Goal: Contribute content: Add original content to the website for others to see

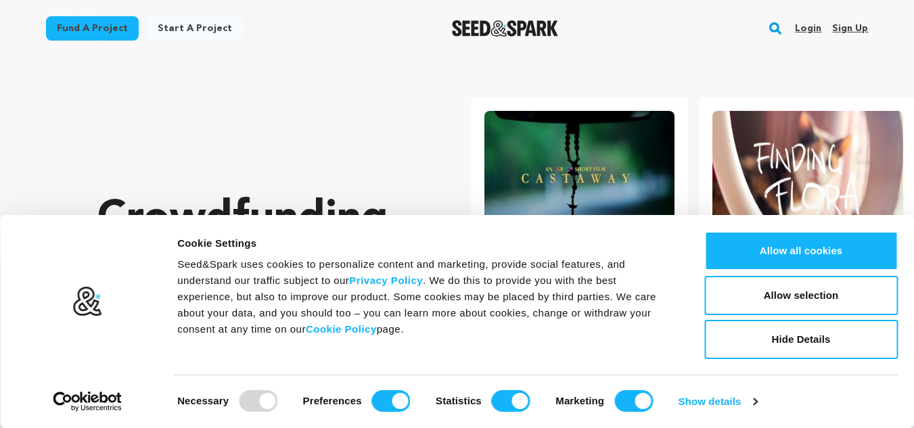
scroll to position [0, 239]
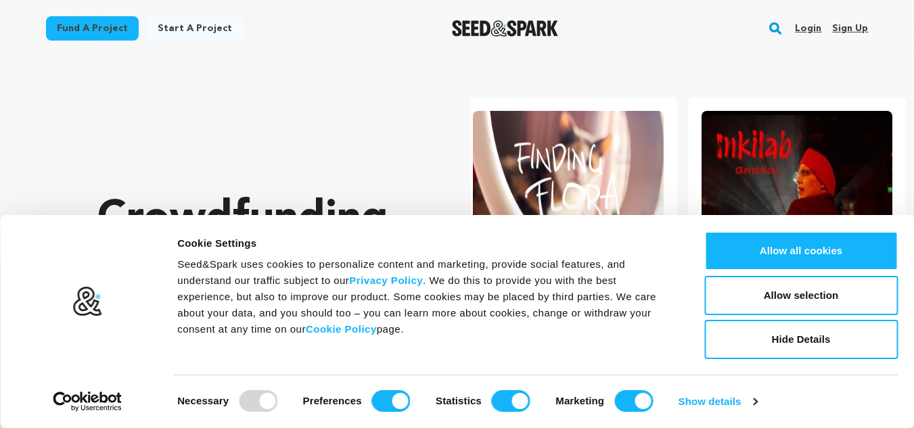
click at [851, 25] on link "Sign up" at bounding box center [850, 29] width 36 height 22
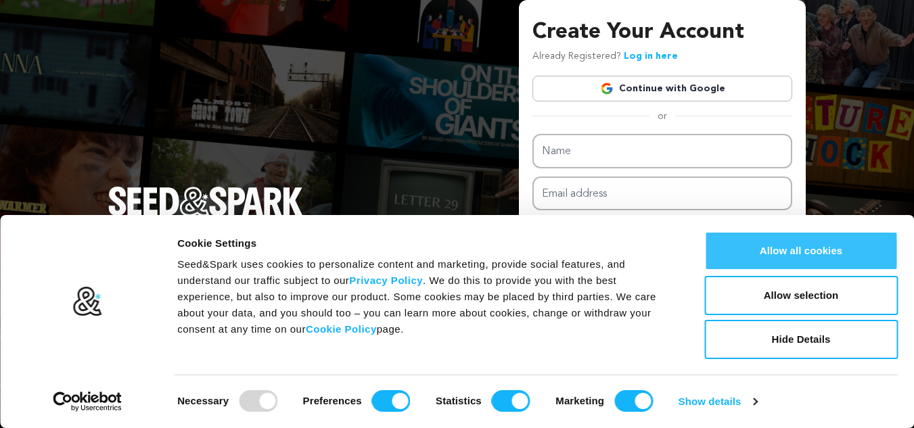
click at [797, 240] on button "Allow all cookies" at bounding box center [800, 250] width 193 height 39
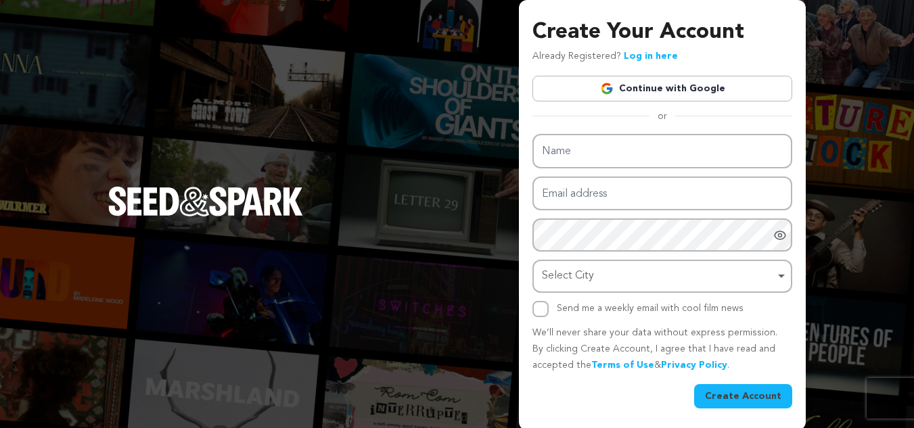
click at [738, 95] on link "Continue with Google" at bounding box center [662, 89] width 260 height 26
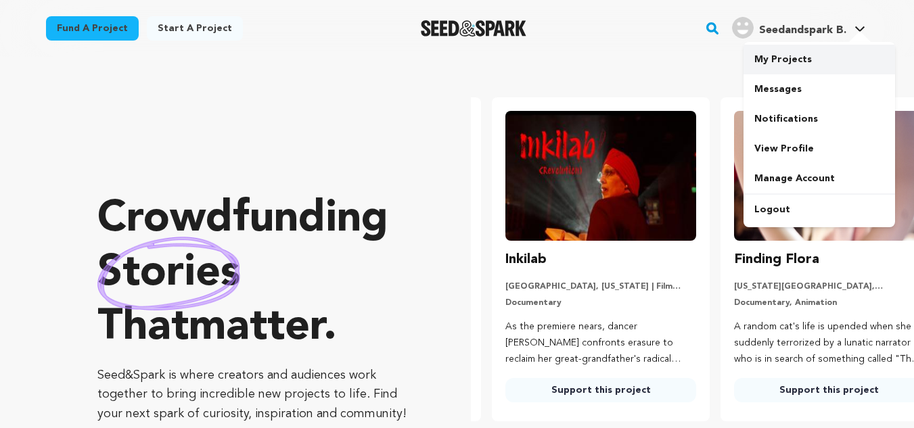
scroll to position [0, 239]
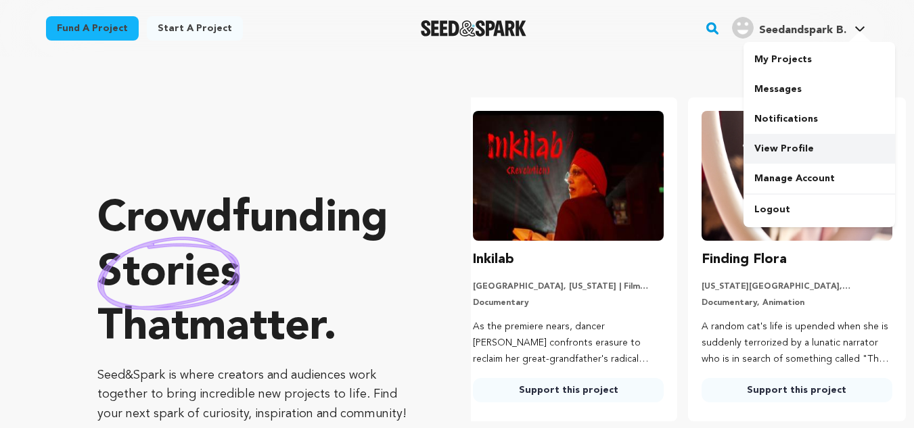
click at [799, 149] on link "View Profile" at bounding box center [818, 149] width 151 height 30
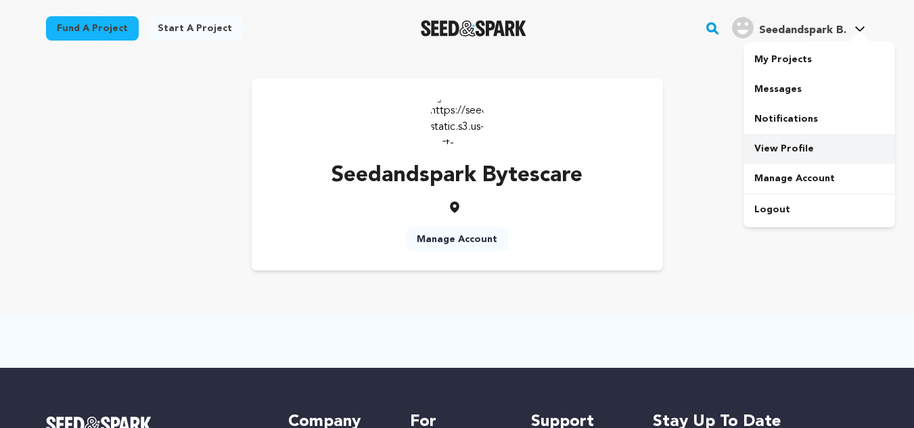
click at [797, 147] on link "View Profile" at bounding box center [818, 149] width 151 height 30
click at [795, 33] on span "Seedandspark B." at bounding box center [802, 30] width 87 height 11
drag, startPoint x: 496, startPoint y: 97, endPoint x: 170, endPoint y: 69, distance: 326.4
click at [490, 101] on div "Seedandspark Bytescare Manage Account" at bounding box center [457, 174] width 411 height 192
click at [425, 24] on img "Seed&Spark Homepage" at bounding box center [474, 28] width 106 height 16
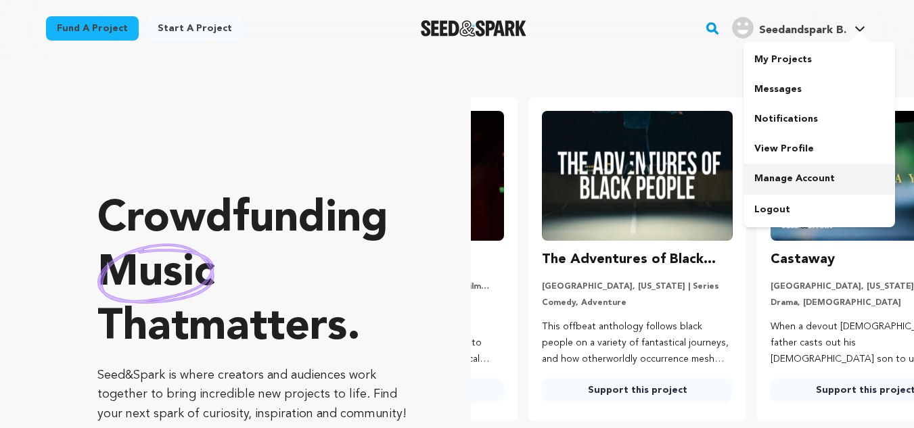
scroll to position [0, 32]
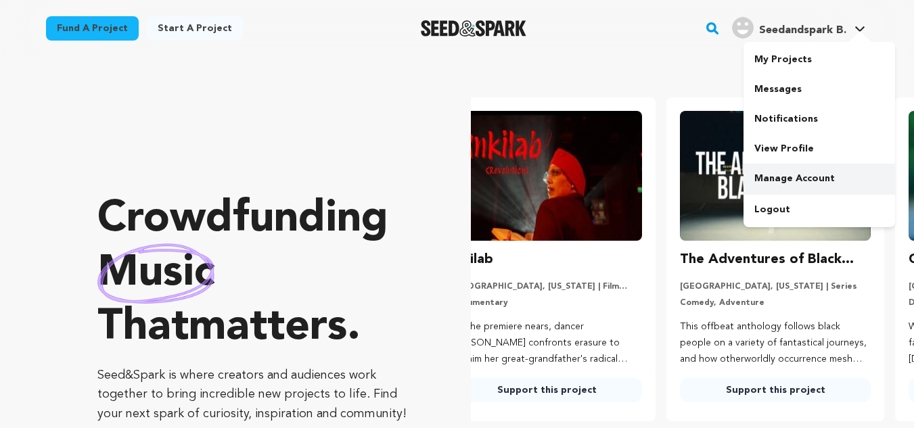
click at [807, 180] on link "Manage Account" at bounding box center [818, 179] width 151 height 30
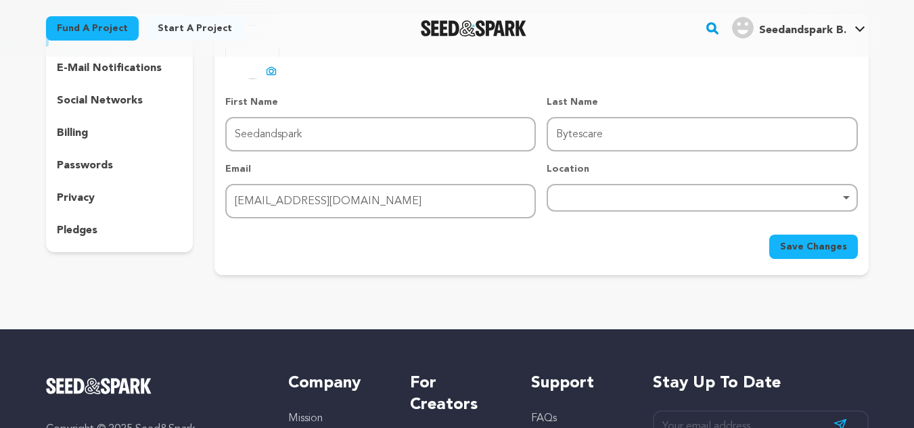
scroll to position [135, 0]
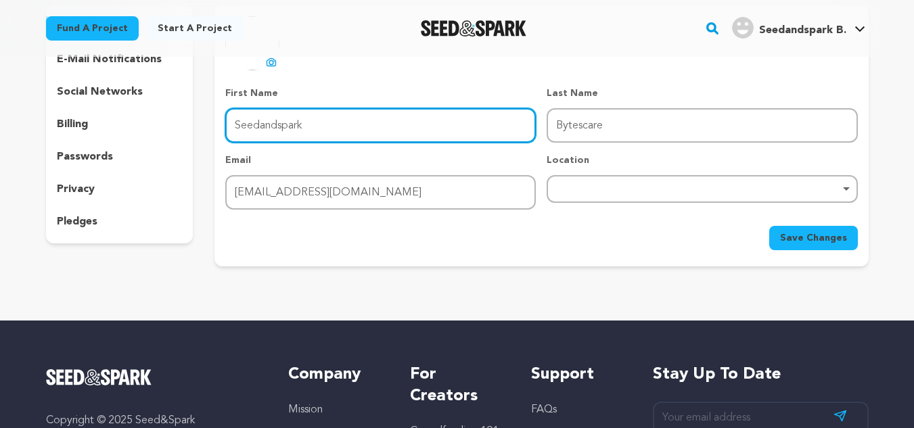
click at [377, 117] on input "Seedandspark" at bounding box center [380, 125] width 310 height 34
type input "Bytescare"
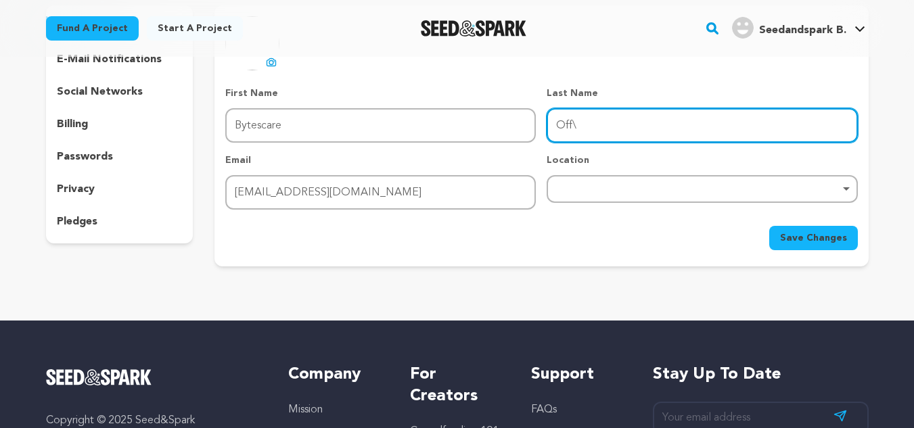
click at [769, 226] on button "Save Changes" at bounding box center [813, 238] width 89 height 24
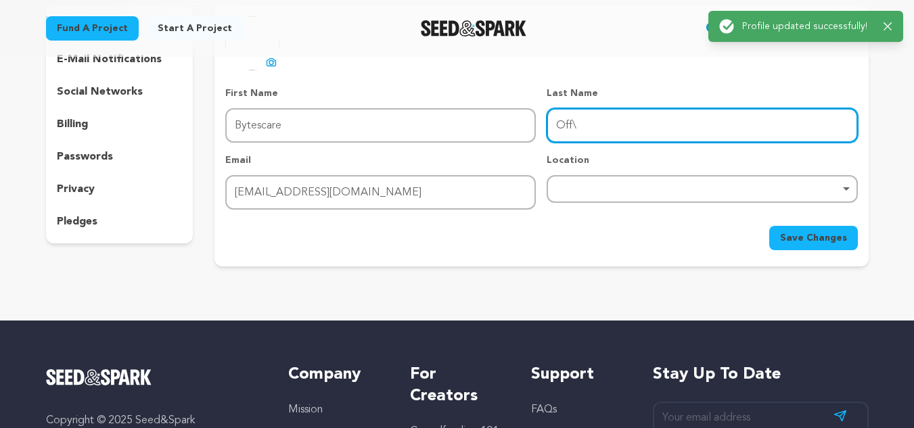
click at [769, 226] on button "Save Changes" at bounding box center [813, 238] width 89 height 24
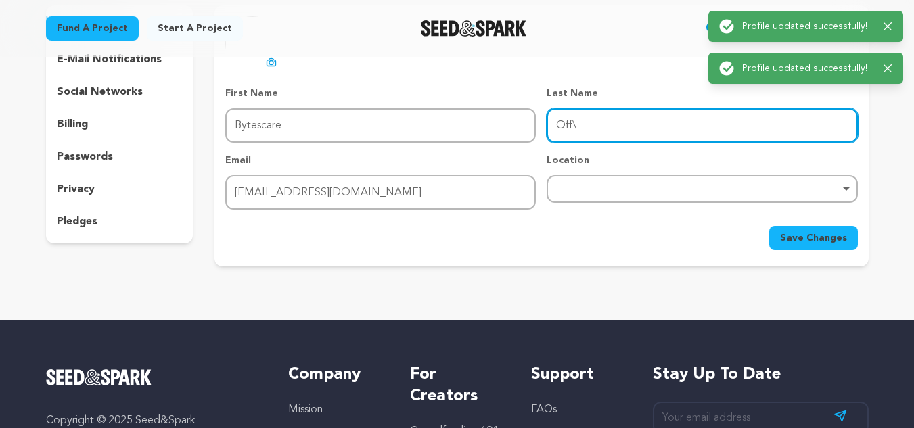
type input "Official"
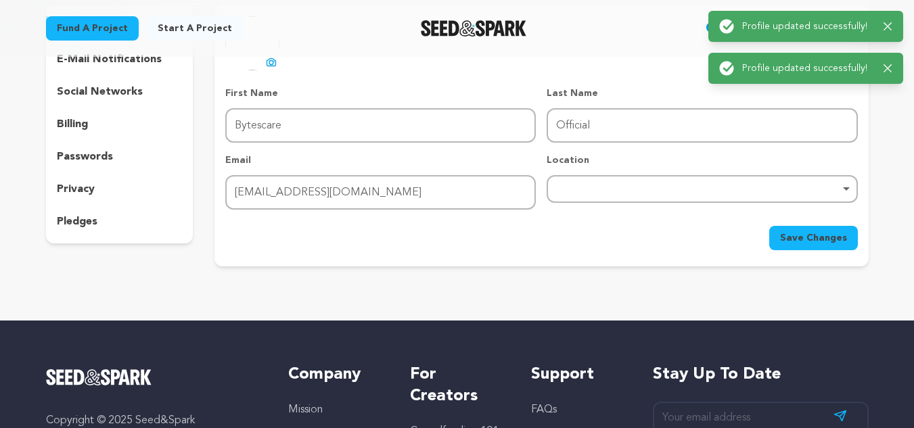
click at [506, 162] on p "Email" at bounding box center [380, 160] width 310 height 14
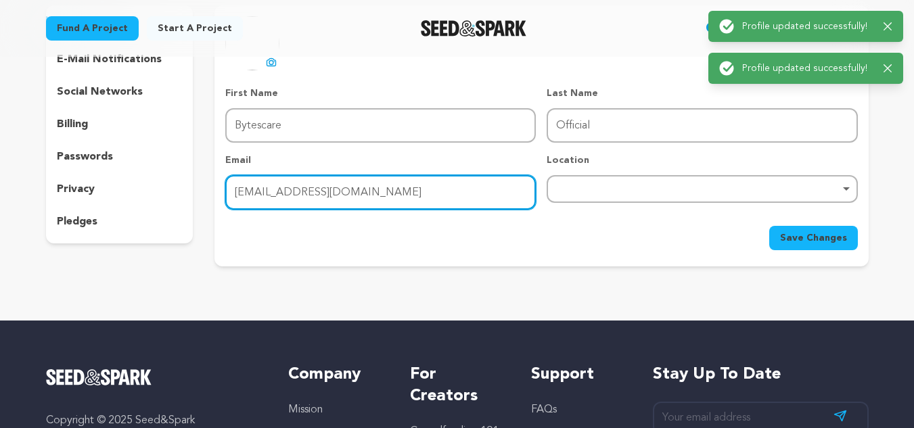
click at [482, 181] on input "bytescare3@gmail.com" at bounding box center [380, 192] width 310 height 34
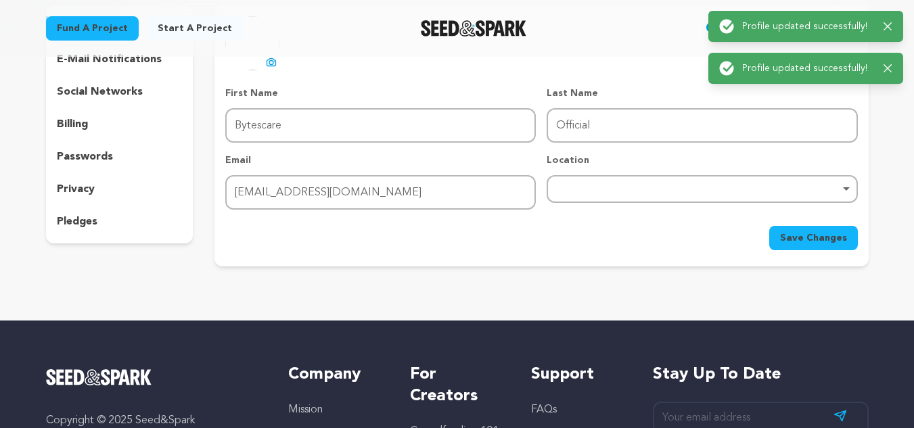
click at [621, 173] on div "Location Remove item" at bounding box center [701, 181] width 310 height 56
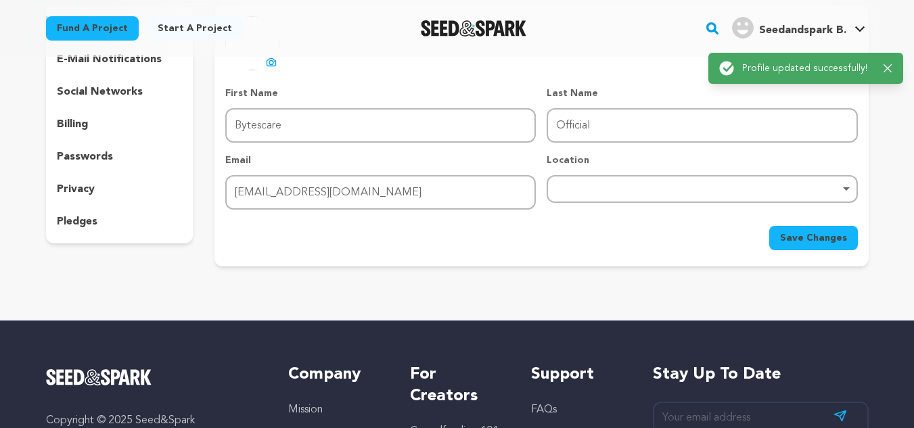
click at [596, 189] on div "Remove item" at bounding box center [701, 188] width 297 height 5
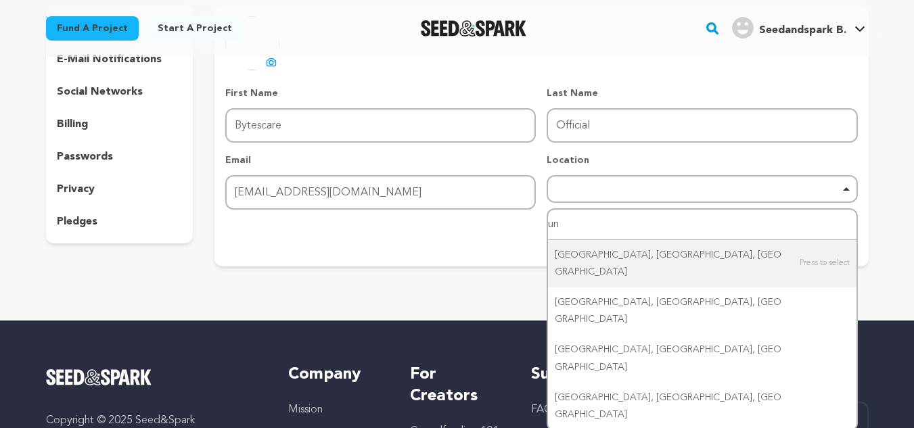
type input "u"
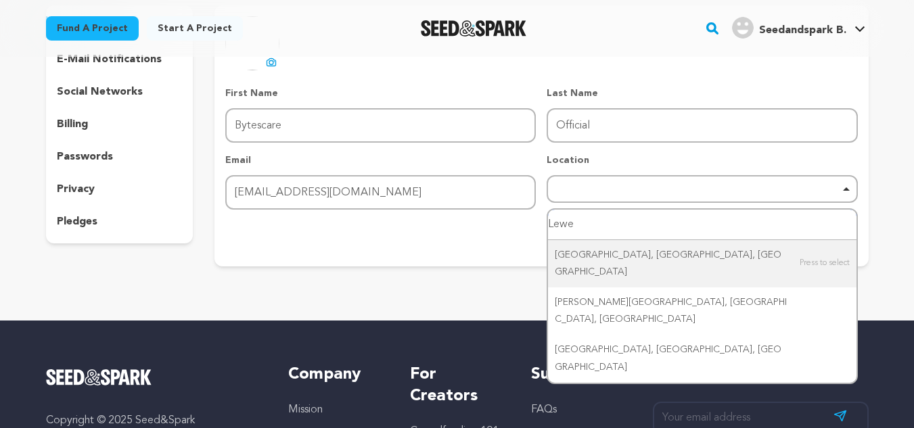
type input "Lewes"
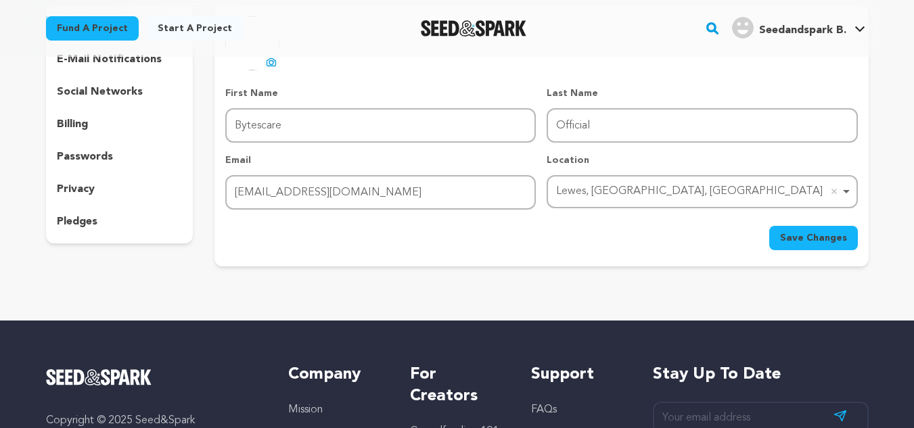
click at [800, 227] on button "Save Changes" at bounding box center [813, 238] width 89 height 24
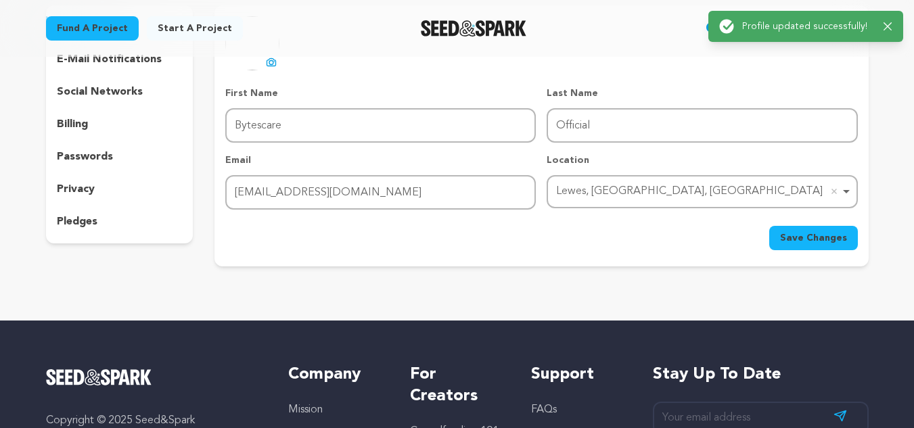
click at [81, 57] on p "e-mail notifications" at bounding box center [109, 59] width 105 height 16
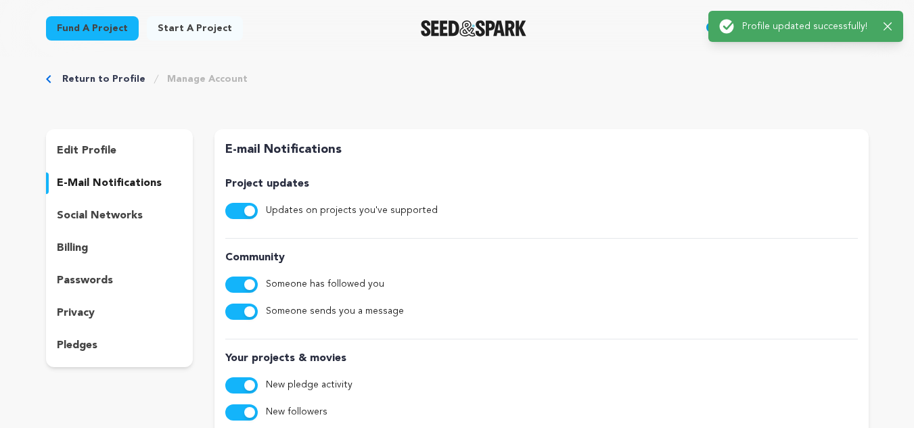
click at [122, 216] on p "social networks" at bounding box center [100, 216] width 86 height 16
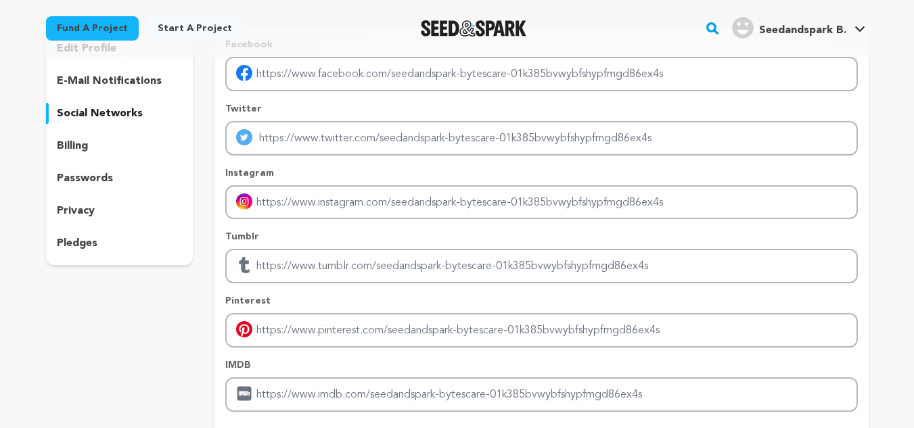
click at [129, 166] on div "edit profile e-mail notifications social networks billing passwords privacy ple…" at bounding box center [119, 146] width 147 height 238
click at [122, 143] on div "billing" at bounding box center [119, 146] width 147 height 22
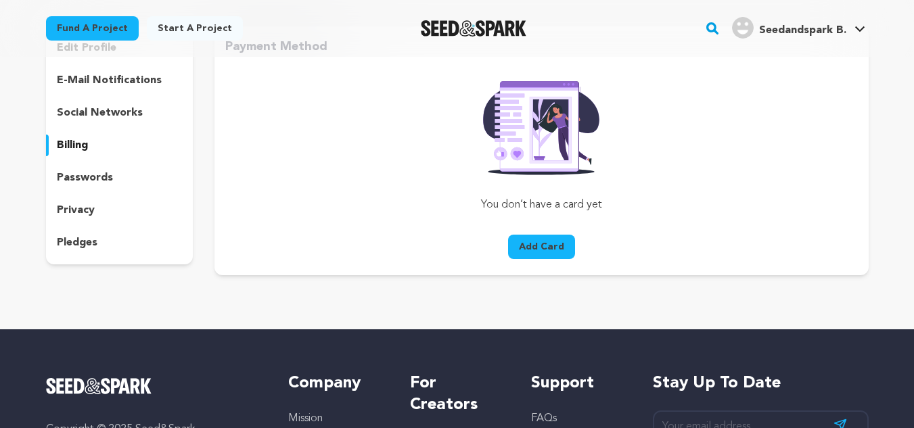
click at [123, 218] on div "privacy" at bounding box center [119, 210] width 147 height 22
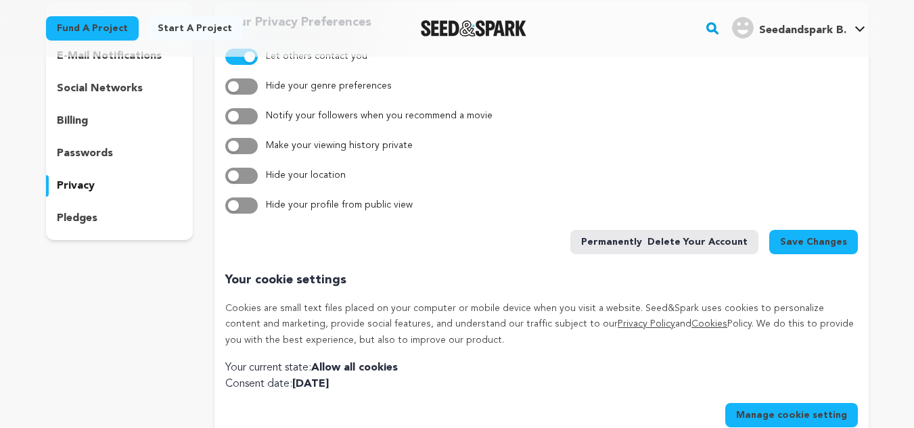
scroll to position [151, 0]
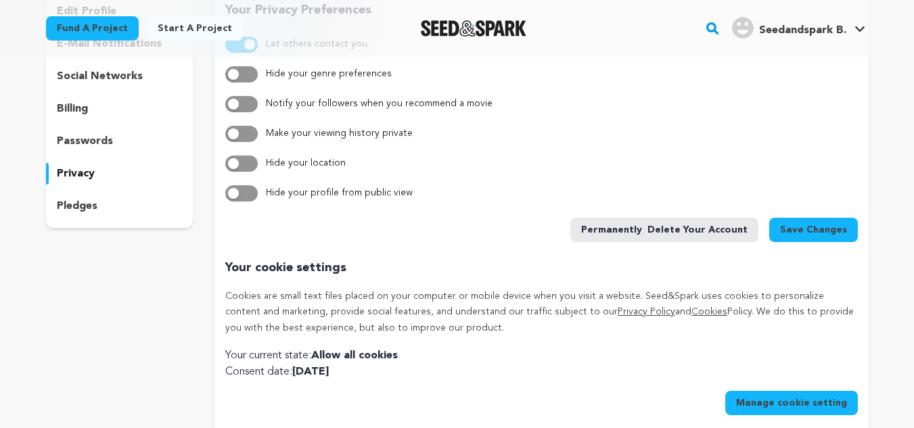
click at [77, 197] on div "pledges" at bounding box center [119, 206] width 147 height 22
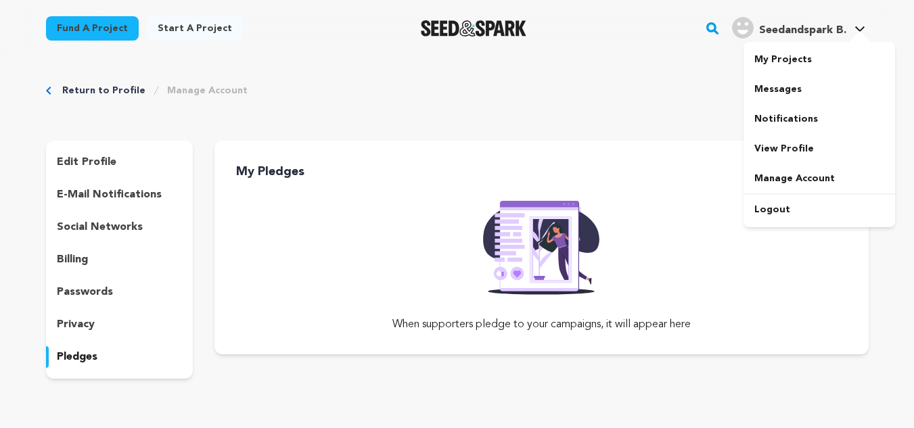
click at [809, 27] on span "Seedandspark B." at bounding box center [802, 30] width 87 height 11
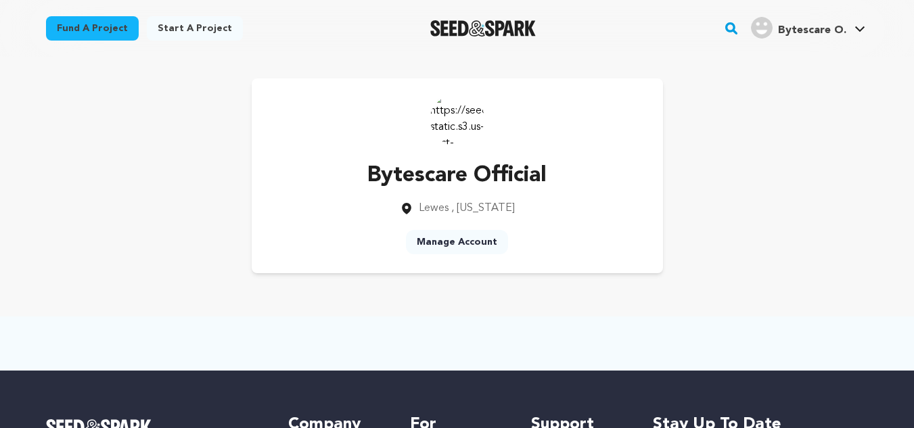
click at [431, 118] on img at bounding box center [457, 119] width 54 height 54
click at [442, 117] on img at bounding box center [457, 119] width 54 height 54
drag, startPoint x: 442, startPoint y: 117, endPoint x: 730, endPoint y: 28, distance: 302.0
click at [566, 97] on div "Bytescare Official Lewes , [US_STATE] Manage Account" at bounding box center [457, 175] width 411 height 195
click at [766, 19] on img "Bytescare O.'s Profile" at bounding box center [762, 28] width 22 height 22
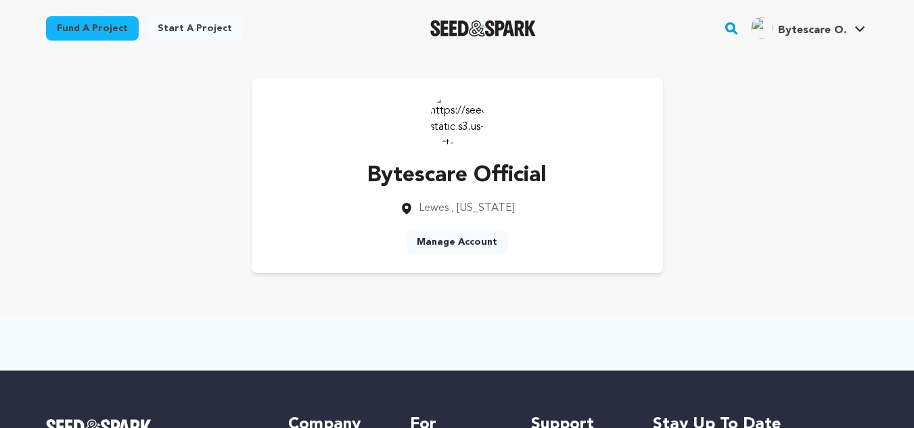
click at [857, 24] on link "Bytescare O. Bytescare O." at bounding box center [808, 26] width 120 height 24
click at [787, 181] on link "Manage Account" at bounding box center [818, 179] width 151 height 30
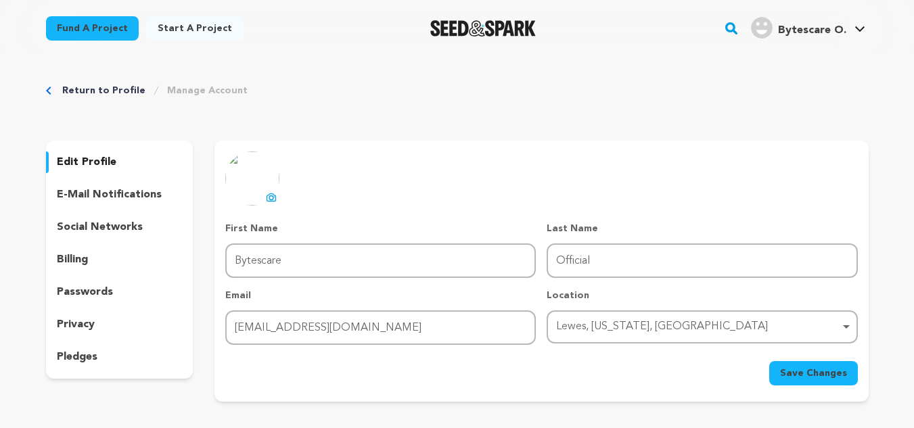
click at [275, 194] on icon at bounding box center [271, 197] width 11 height 11
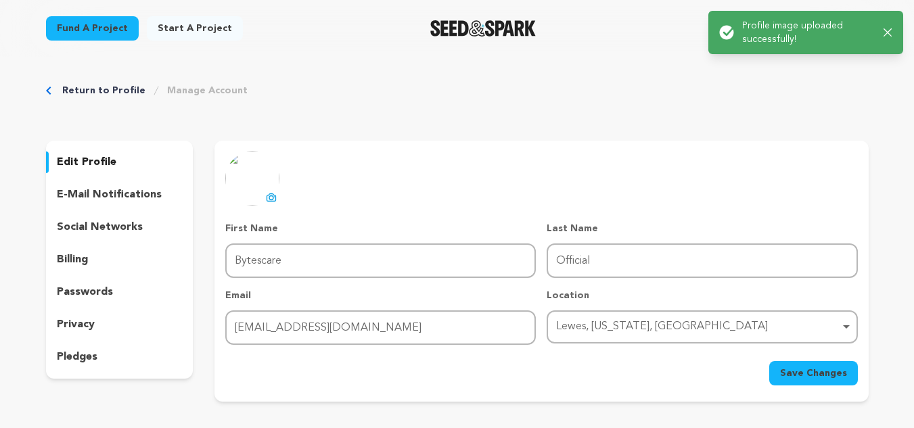
click at [92, 330] on p "privacy" at bounding box center [76, 324] width 38 height 16
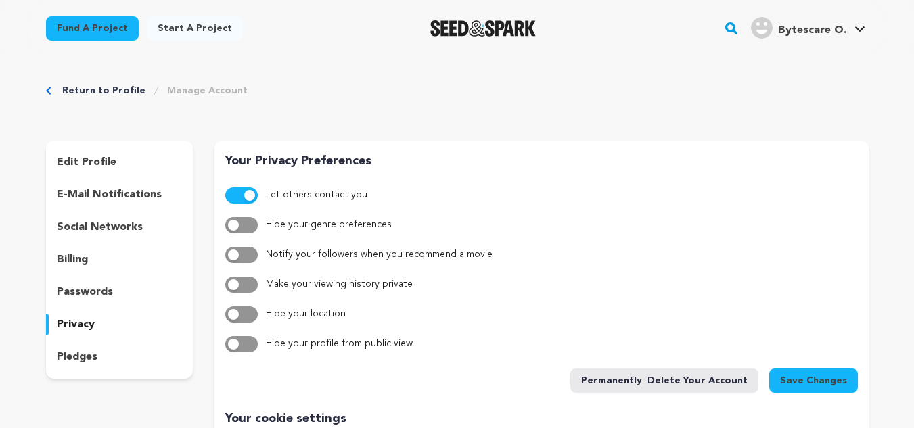
click at [91, 369] on div "edit profile e-mail notifications social networks billing passwords privacy ple…" at bounding box center [119, 260] width 147 height 238
click at [89, 364] on p "pledges" at bounding box center [77, 357] width 41 height 16
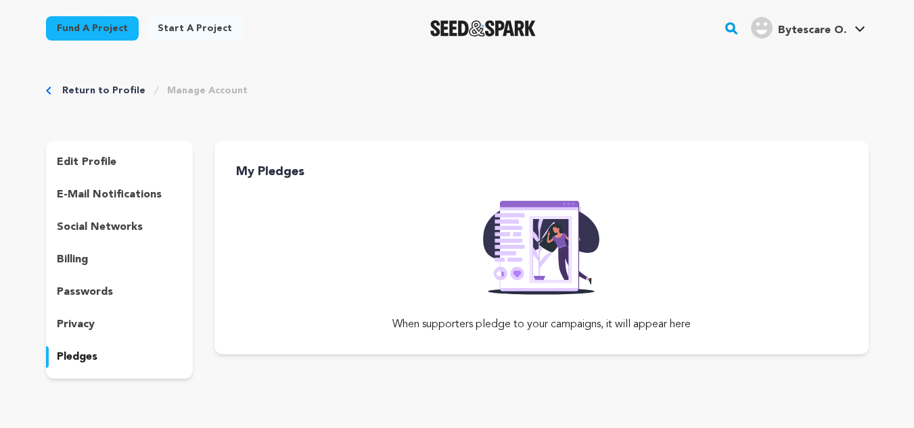
click at [105, 244] on div "edit profile e-mail notifications social networks billing passwords privacy ple…" at bounding box center [119, 260] width 147 height 238
click at [105, 239] on div "edit profile e-mail notifications social networks billing passwords privacy ple…" at bounding box center [119, 260] width 147 height 238
click at [112, 228] on p "social networks" at bounding box center [100, 227] width 86 height 16
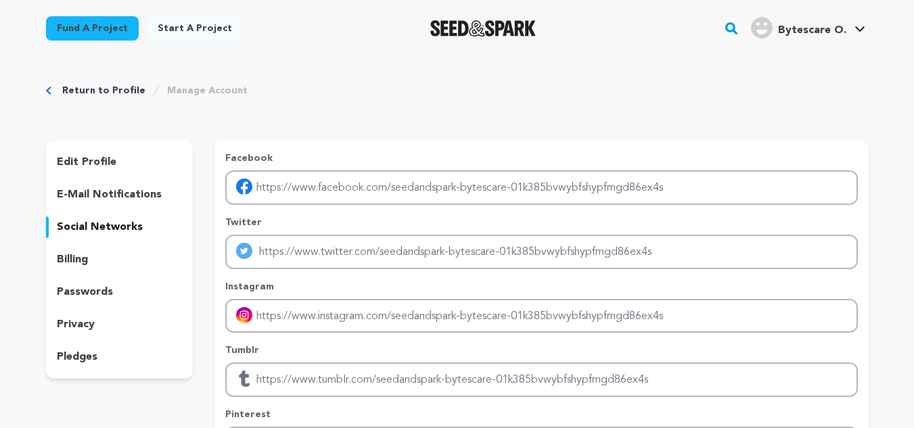
click at [97, 162] on p "edit profile" at bounding box center [87, 162] width 60 height 16
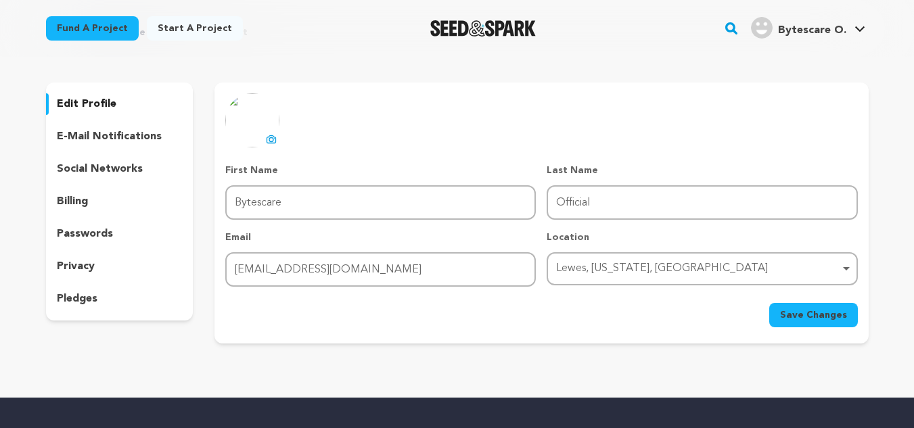
scroll to position [135, 0]
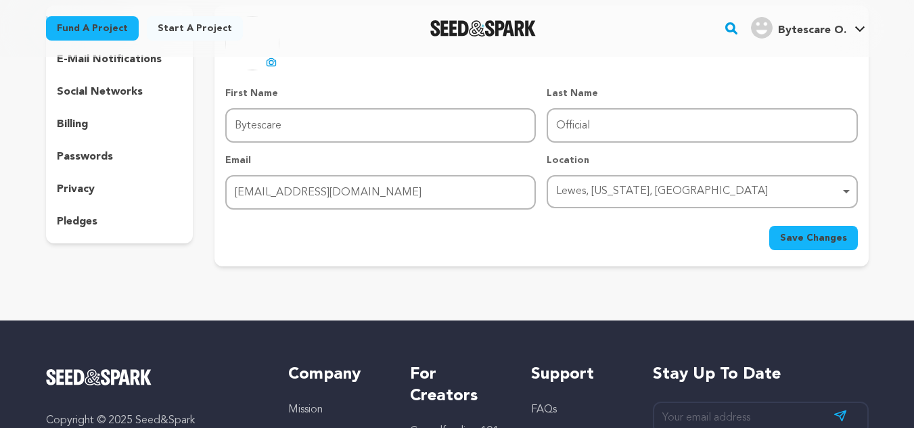
click at [813, 237] on span "Save Changes" at bounding box center [813, 238] width 67 height 14
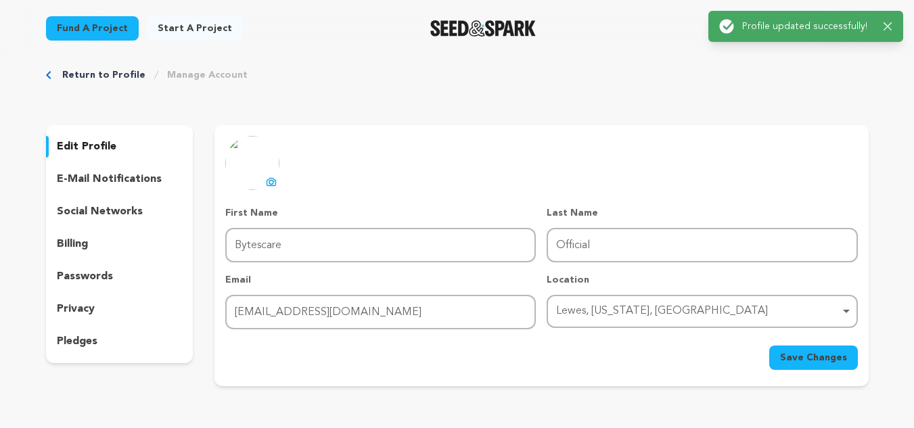
scroll to position [0, 0]
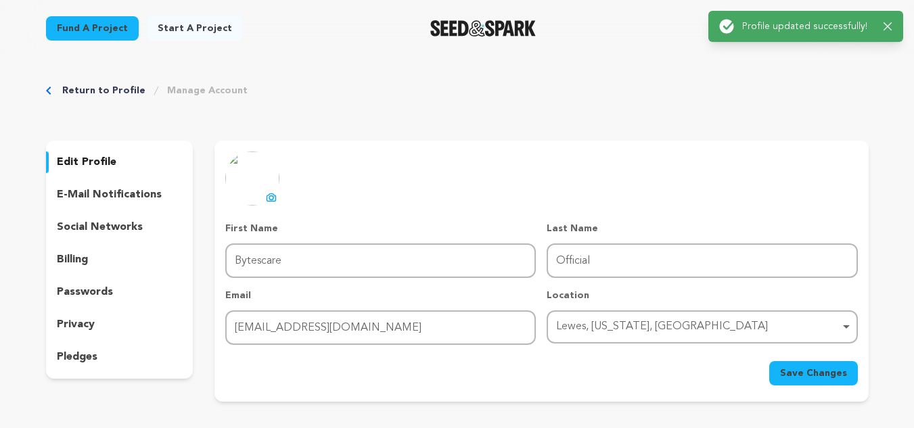
click at [176, 25] on link "Start a project" at bounding box center [195, 28] width 96 height 24
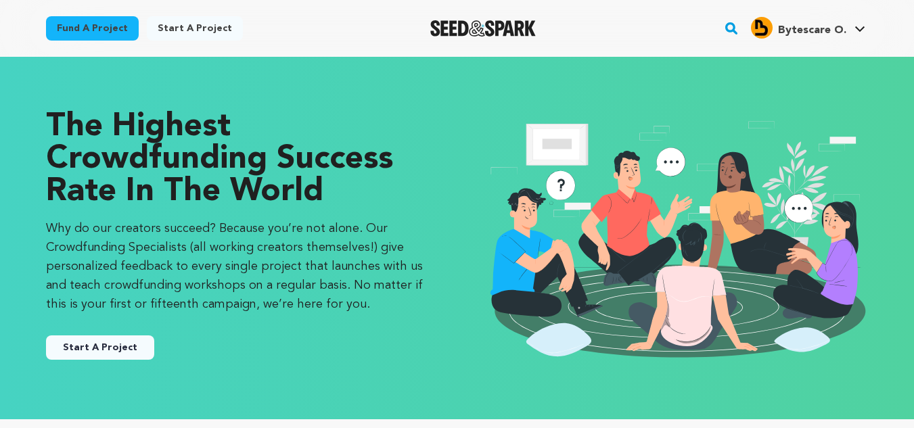
click at [87, 381] on div "The Highest Crowdfunding Success Rate in the World Why do our creators succeed?…" at bounding box center [456, 238] width 865 height 308
click at [111, 352] on button "Start A Project" at bounding box center [100, 347] width 108 height 24
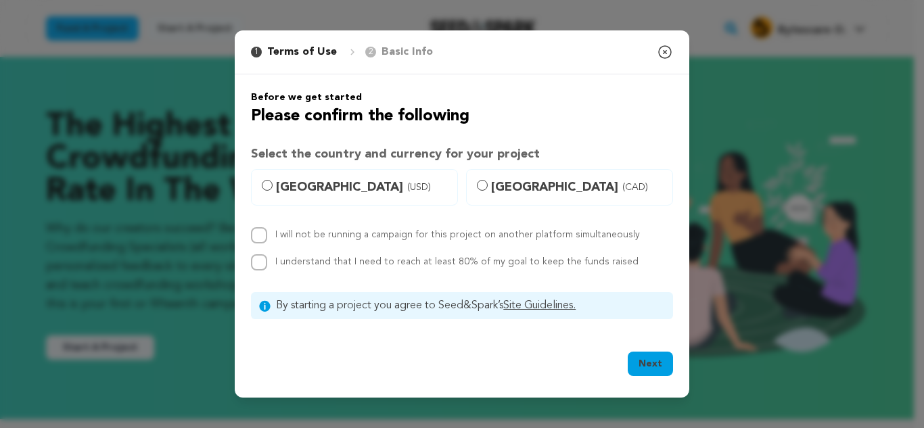
click at [311, 183] on span "United States (USD)" at bounding box center [362, 187] width 173 height 19
click at [272, 183] on input "United States (USD)" at bounding box center [267, 185] width 11 height 11
radio input "true"
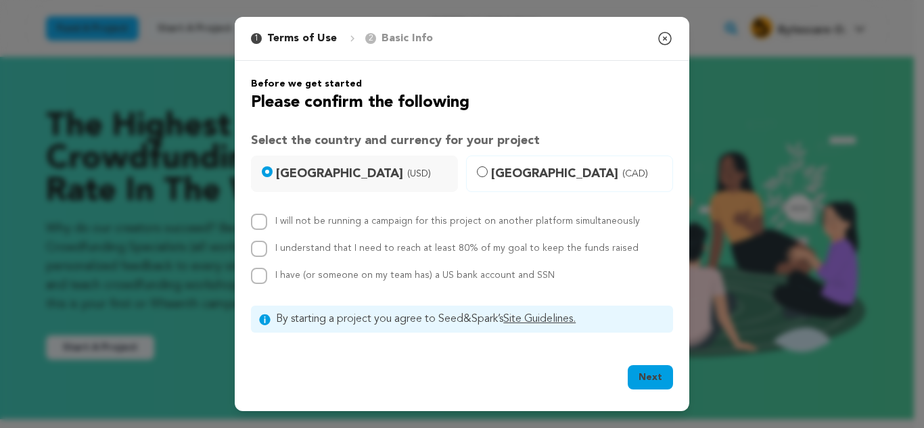
drag, startPoint x: 254, startPoint y: 231, endPoint x: 258, endPoint y: 255, distance: 24.8
click at [254, 231] on div "I will not be running a campaign for this project on another platform simultane…" at bounding box center [462, 249] width 422 height 70
click at [259, 256] on input "I understand that I need to reach at least 80% of my goal to keep the funds rai…" at bounding box center [259, 249] width 16 height 16
checkbox input "true"
click at [262, 270] on input "I have (or someone on my team has) a US bank account and SSN" at bounding box center [259, 276] width 16 height 16
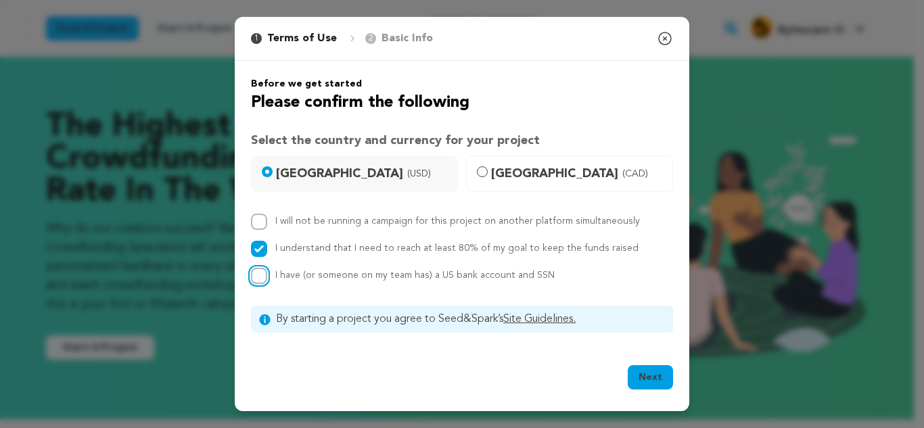
checkbox input "true"
click at [259, 214] on input "I will not be running a campaign for this project on another platform simultane…" at bounding box center [259, 222] width 16 height 16
checkbox input "true"
click at [652, 379] on button "Next" at bounding box center [649, 377] width 45 height 24
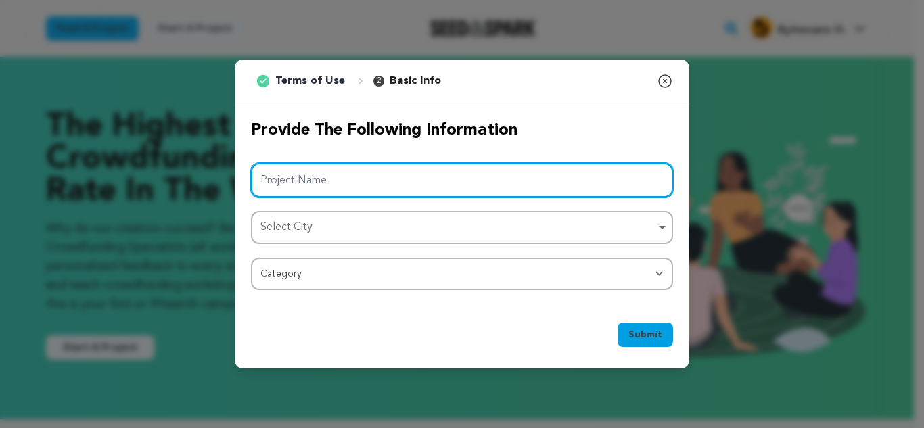
click at [437, 190] on input "Project Name" at bounding box center [462, 180] width 422 height 34
paste input "How to Report Software Piracy"
click at [359, 221] on div "Select City Remove item" at bounding box center [457, 228] width 395 height 20
type input "How to Report Software Piracy"
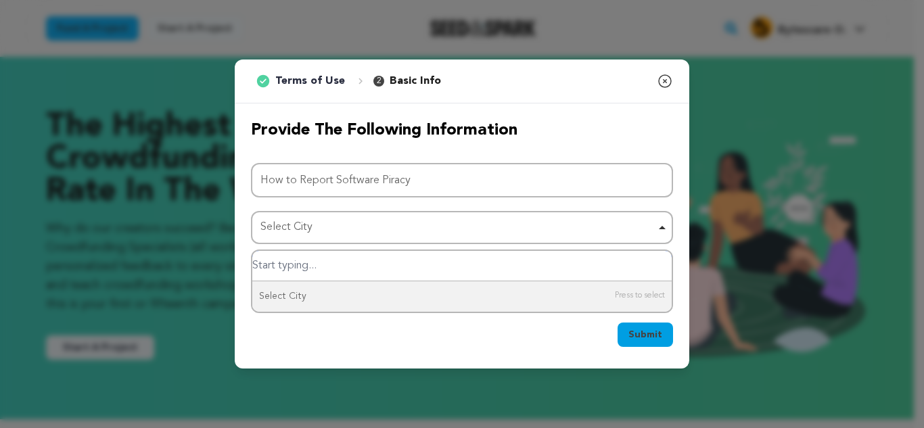
click at [346, 270] on input "Select City" at bounding box center [461, 266] width 419 height 30
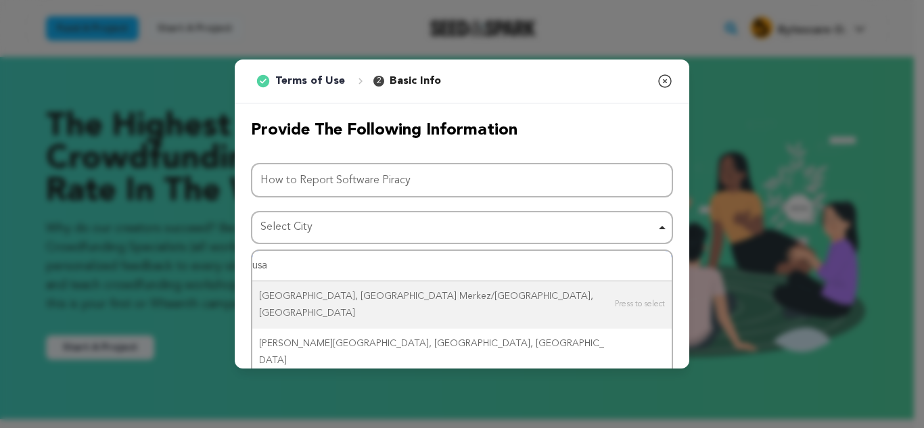
click at [345, 265] on input "usa" at bounding box center [461, 266] width 419 height 30
type input "u"
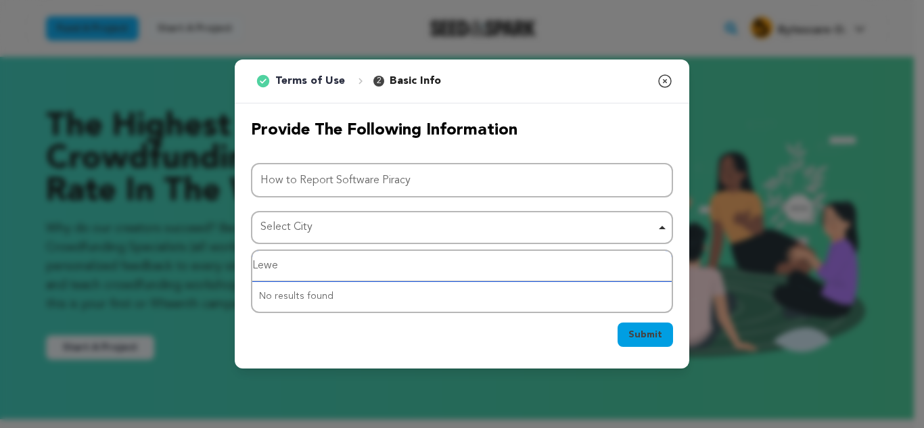
type input "Lewes"
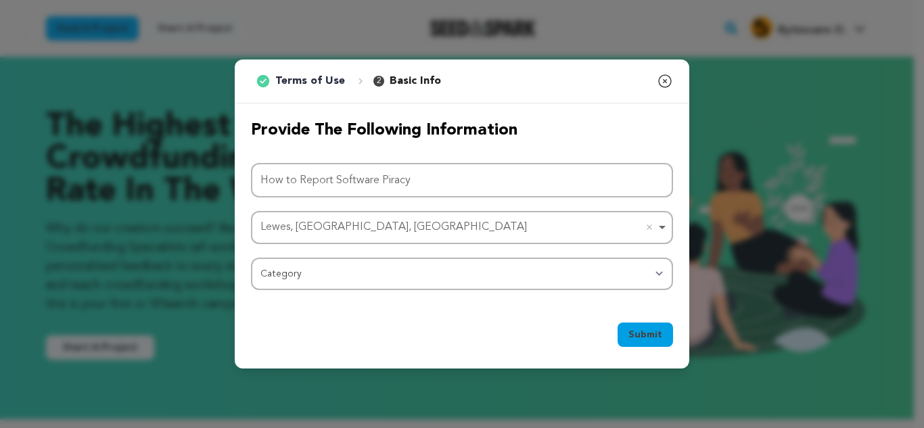
drag, startPoint x: 353, startPoint y: 253, endPoint x: 341, endPoint y: 268, distance: 19.3
click at [341, 268] on div "Project Name How to Report Software Piracy Lewes, DE, USA Lewes, DE, USA Remove…" at bounding box center [462, 226] width 422 height 127
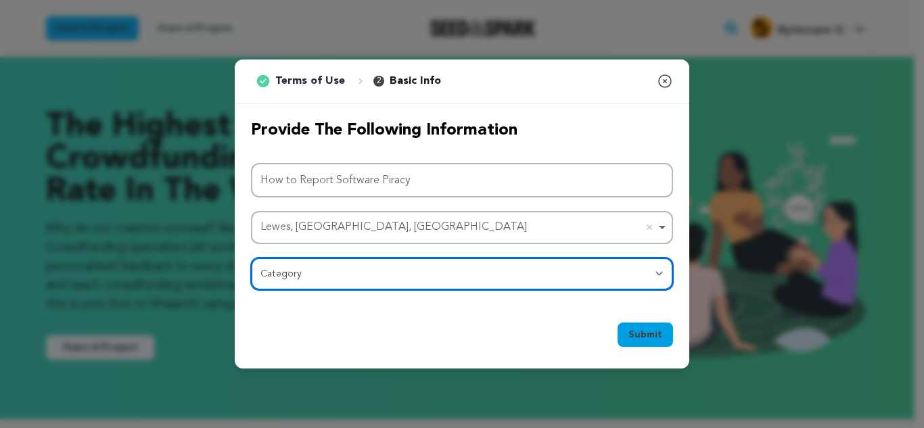
click at [341, 268] on select "Category Film Feature Film Short Series Film Festival Company Music Video VR Ex…" at bounding box center [462, 274] width 422 height 32
select select "10117"
click at [251, 258] on select "Category Film Feature Film Short Series Film Festival Company Music Video VR Ex…" at bounding box center [462, 274] width 422 height 32
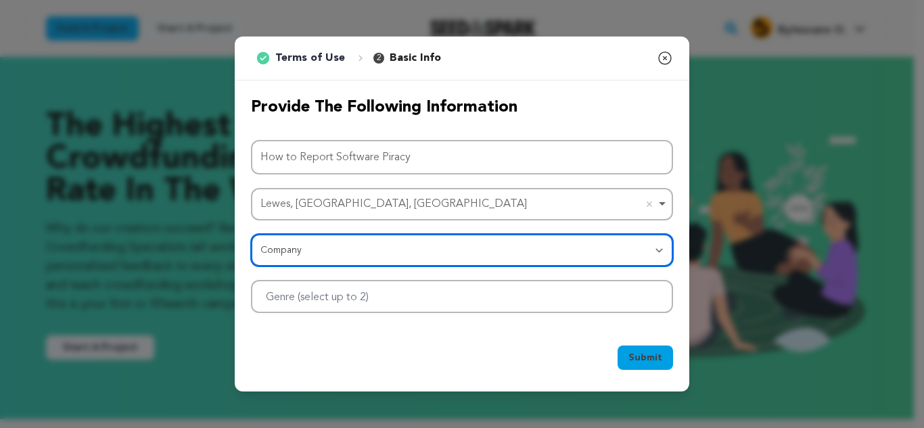
click at [440, 289] on div at bounding box center [462, 296] width 422 height 33
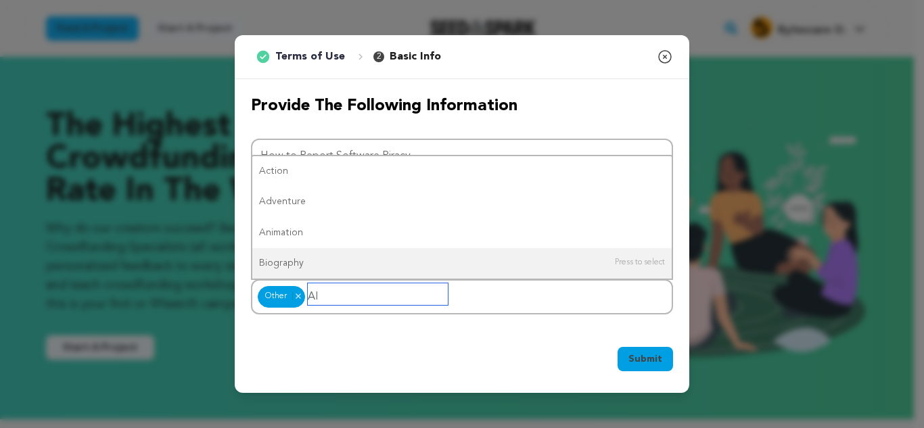
type input "AI"
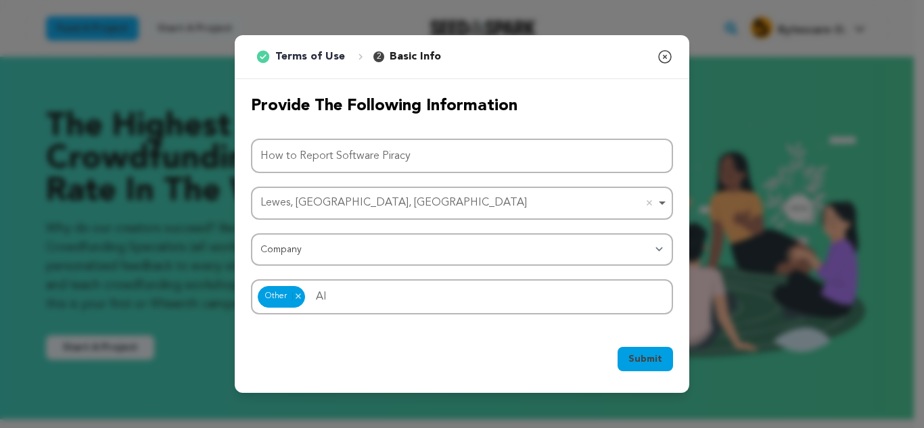
click at [653, 378] on div "Submit Ok, Got it" at bounding box center [462, 362] width 454 height 62
click at [653, 360] on span "Submit" at bounding box center [645, 359] width 34 height 14
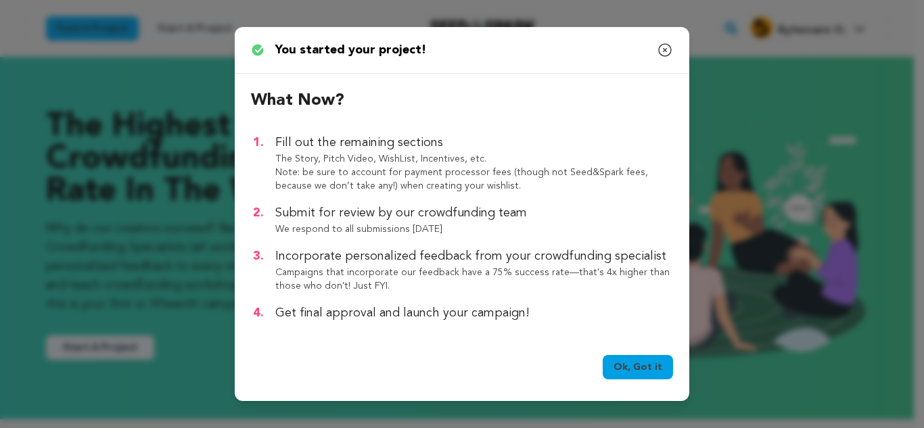
click at [643, 368] on link "Ok, Got it" at bounding box center [637, 367] width 70 height 24
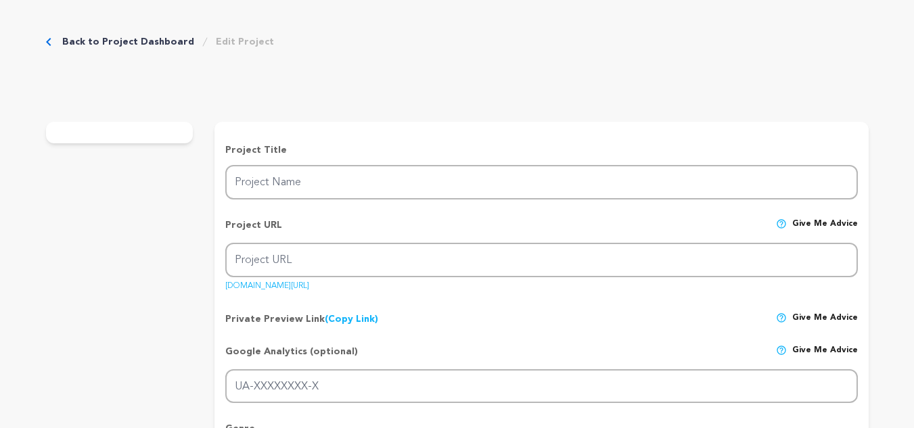
type input "How to Report Software Piracy"
type input "how-to-report-software-piracy"
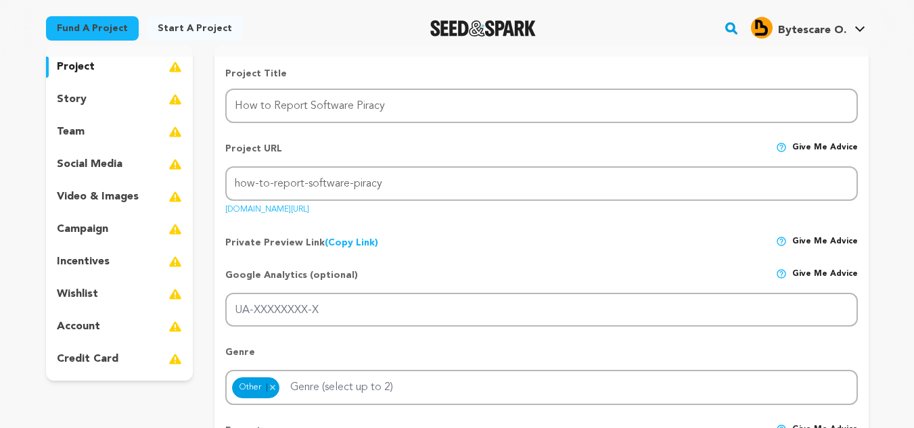
scroll to position [134, 0]
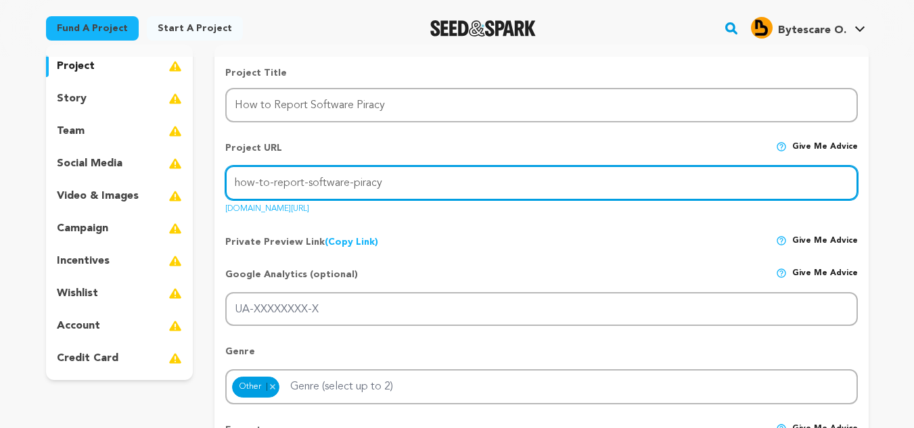
click at [452, 174] on input "how-to-report-software-piracy" at bounding box center [541, 183] width 632 height 34
type input "\"
paste input "https://bytescare.com/blog/how-to-report-software-piracy"
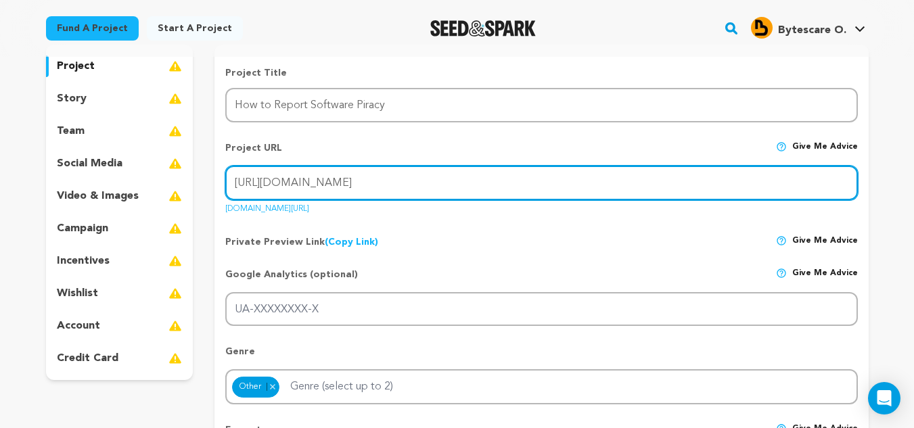
type input "https://bytescare.com/blog/how-to-report-software-piracy"
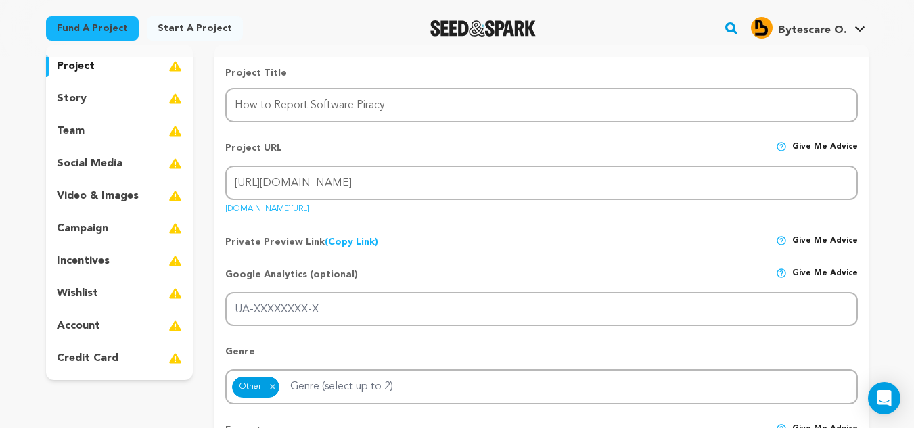
click at [557, 239] on div "Private Preview Link (Copy Link) Copy private preview link Give me advice" at bounding box center [541, 236] width 632 height 24
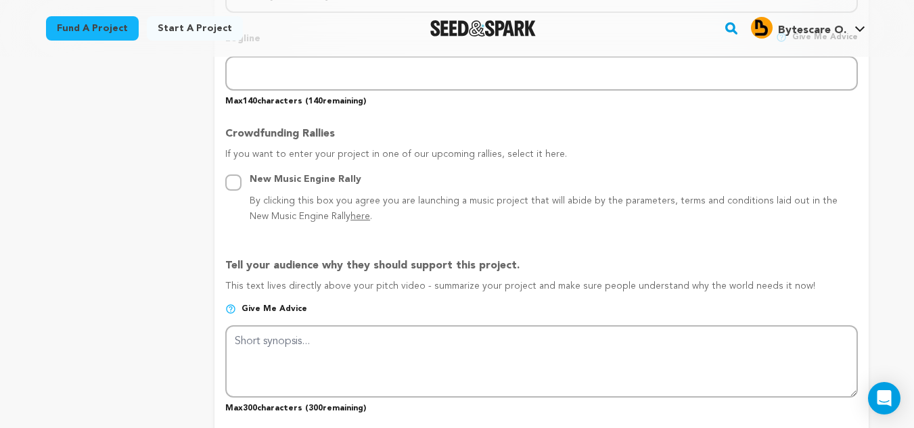
scroll to position [685, 0]
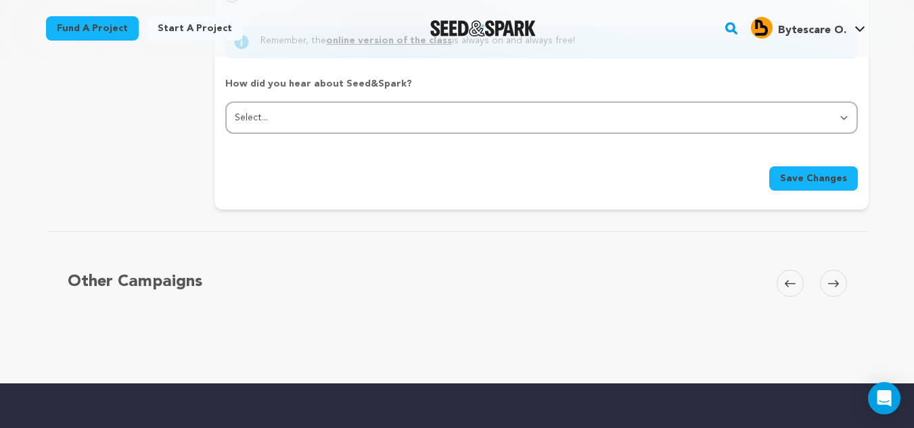
click at [826, 168] on div "Save Changes" at bounding box center [541, 173] width 632 height 35
click at [825, 170] on button "Save Changes" at bounding box center [813, 178] width 89 height 24
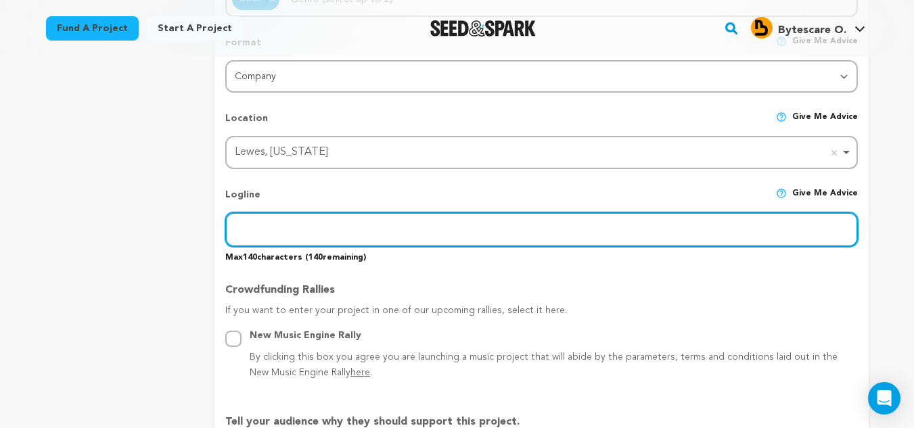
scroll to position [516, 0]
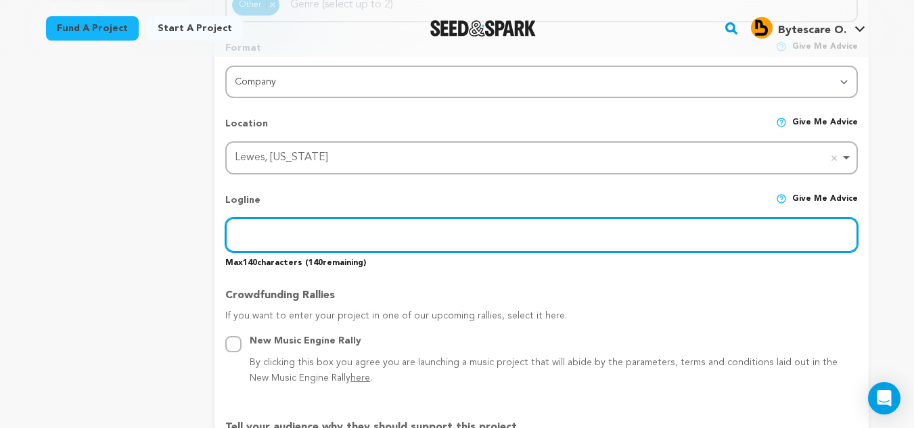
click at [277, 227] on input "text" at bounding box center [541, 235] width 632 height 34
paste input "Learn how to report software piracy effectively. Follow BytesCare’s step-by-ste…"
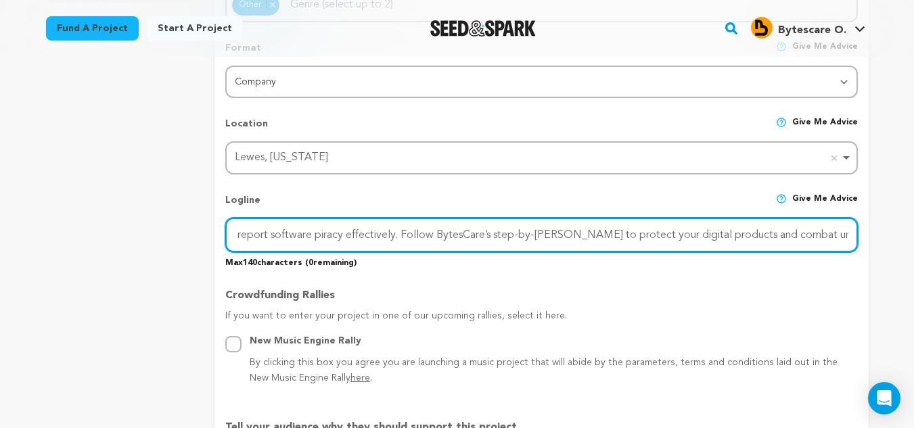
scroll to position [0, 63]
drag, startPoint x: 801, startPoint y: 237, endPoint x: 876, endPoint y: 237, distance: 75.1
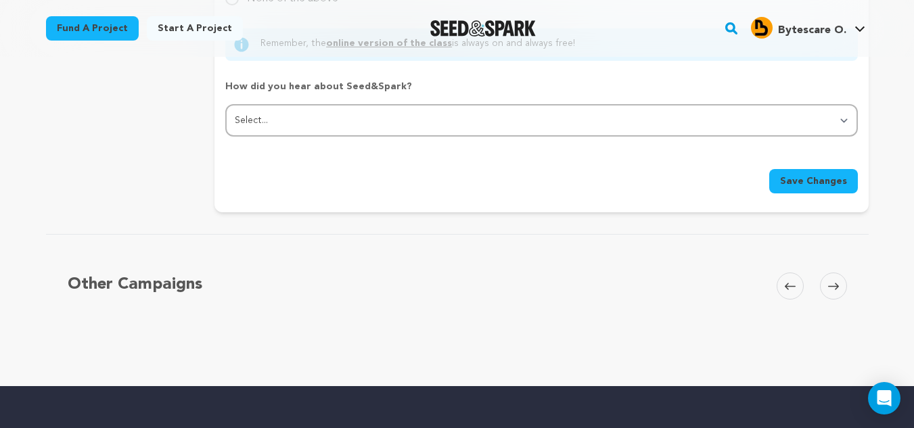
type input "Learn how to report software piracy effectively. Follow Bytescare’s step-by-ste…"
click at [813, 179] on span "Save Changes" at bounding box center [813, 181] width 67 height 14
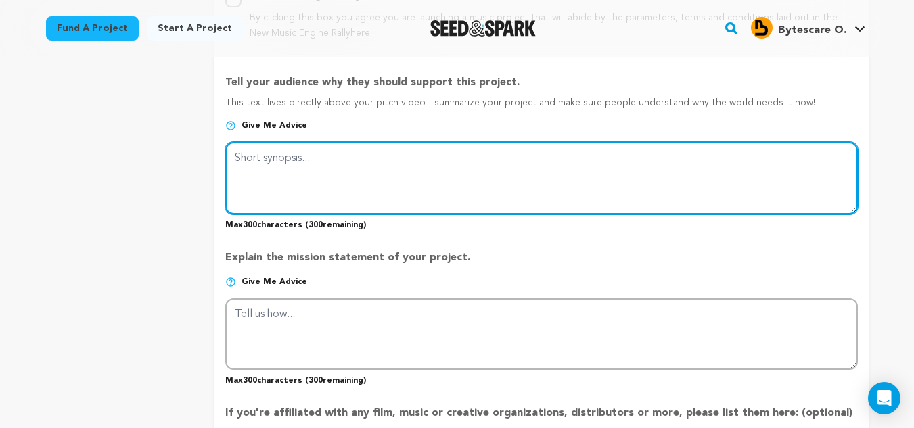
click at [343, 187] on textarea at bounding box center [541, 178] width 632 height 72
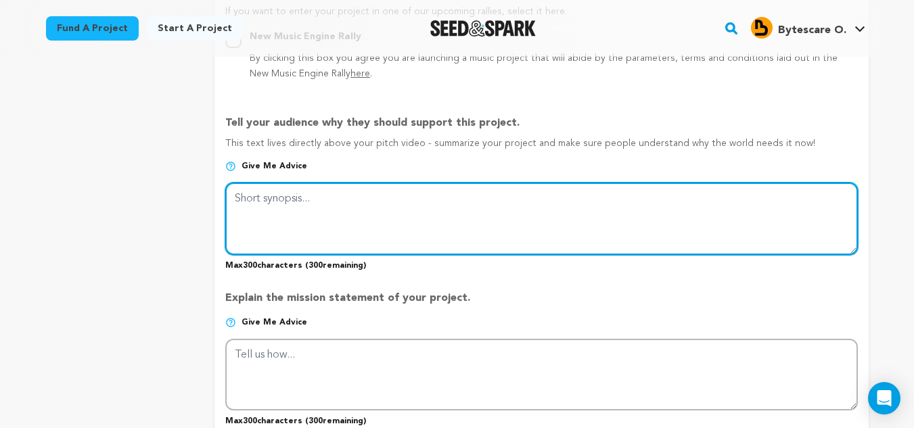
scroll to position [821, 0]
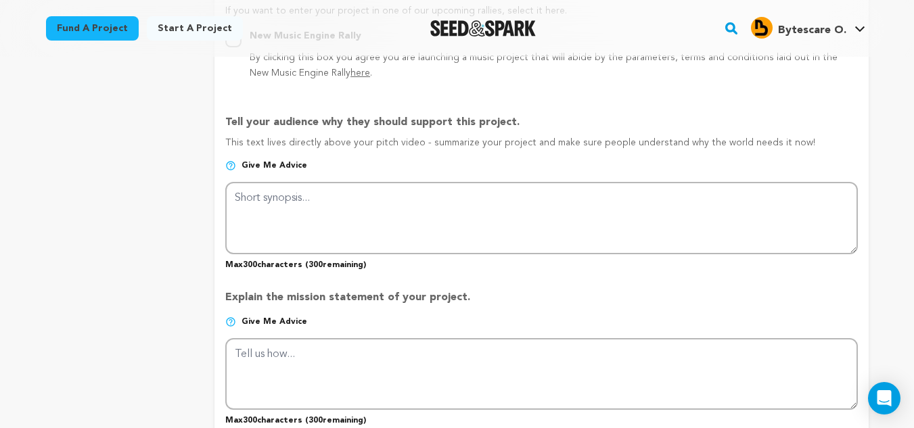
click at [807, 36] on span "Bytescare O." at bounding box center [812, 30] width 68 height 11
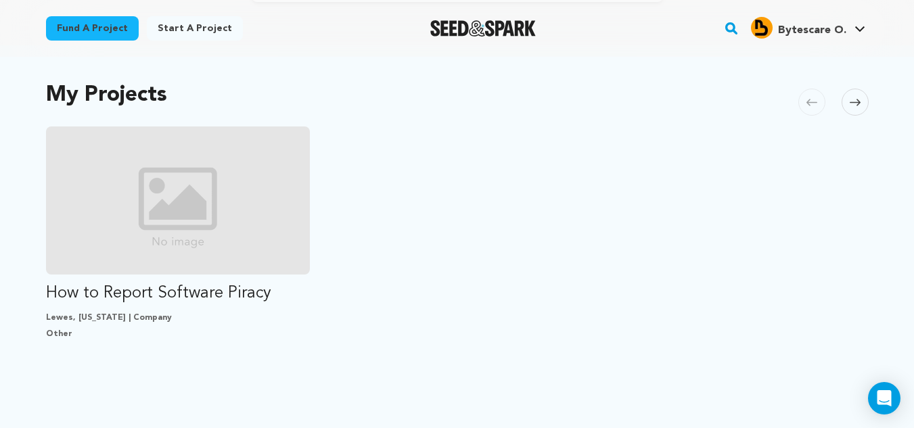
scroll to position [270, 0]
